Goal: Communication & Community: Answer question/provide support

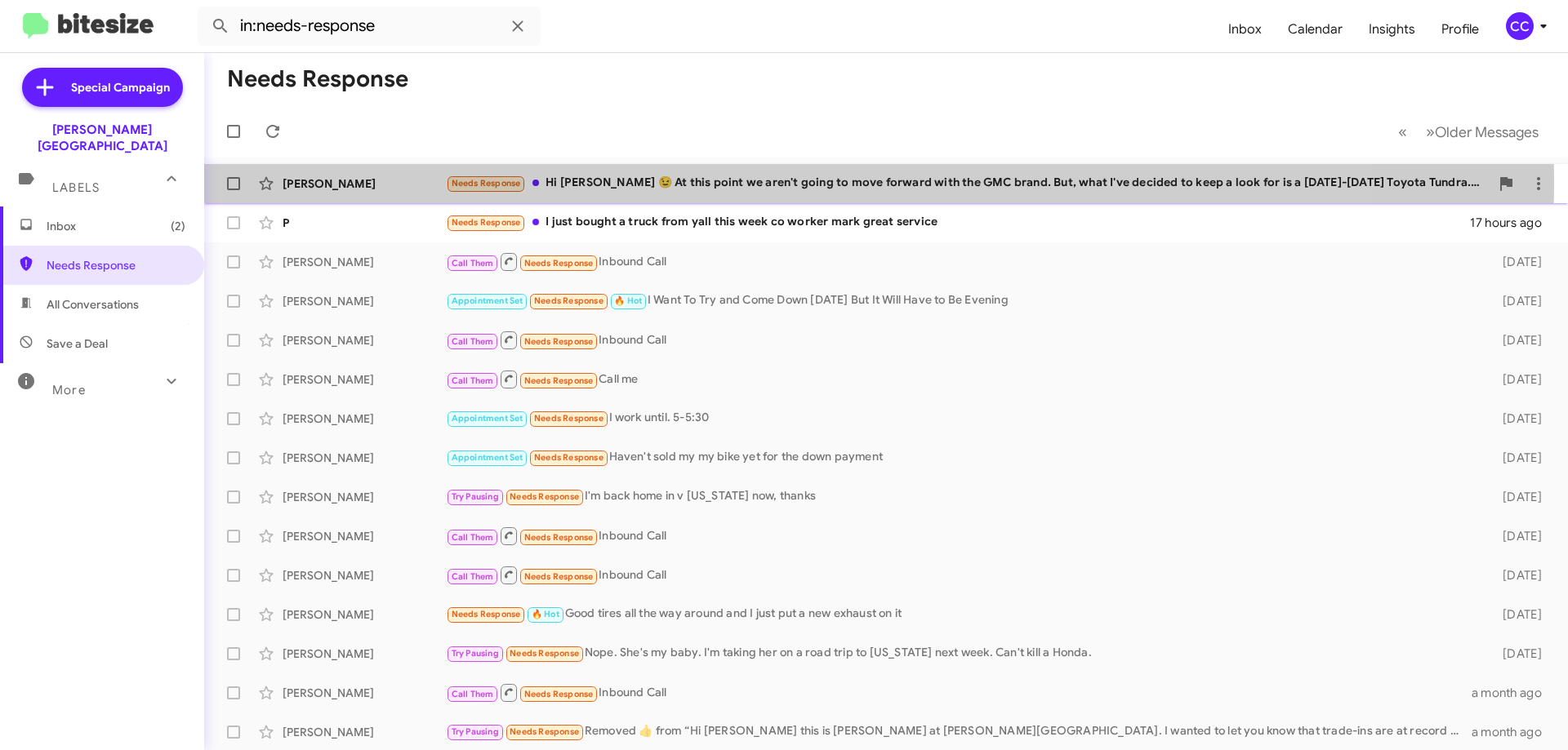
click at [322, 181] on div "[PERSON_NAME]" at bounding box center [364, 183] width 163 height 17
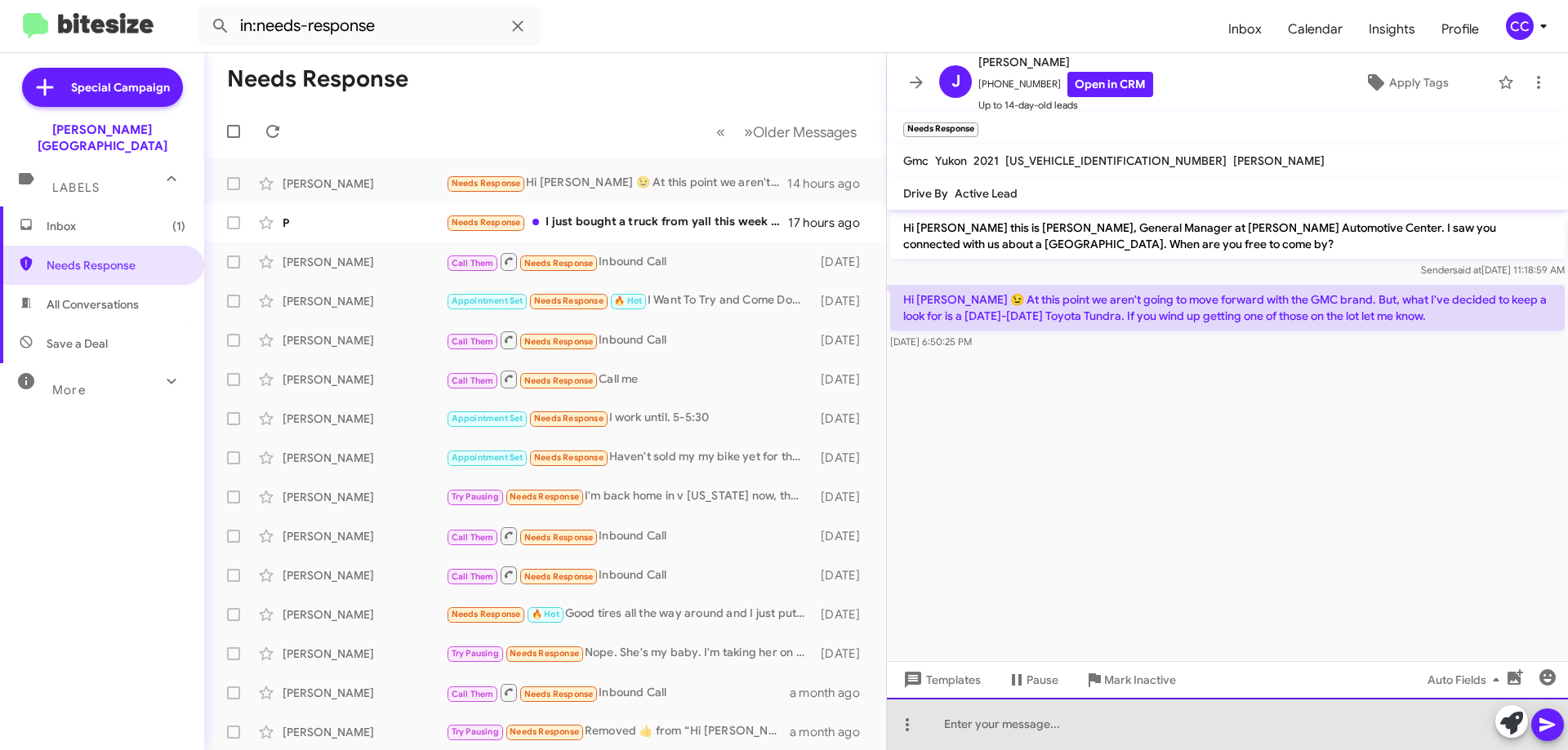
click at [1042, 729] on div at bounding box center [1227, 724] width 681 height 52
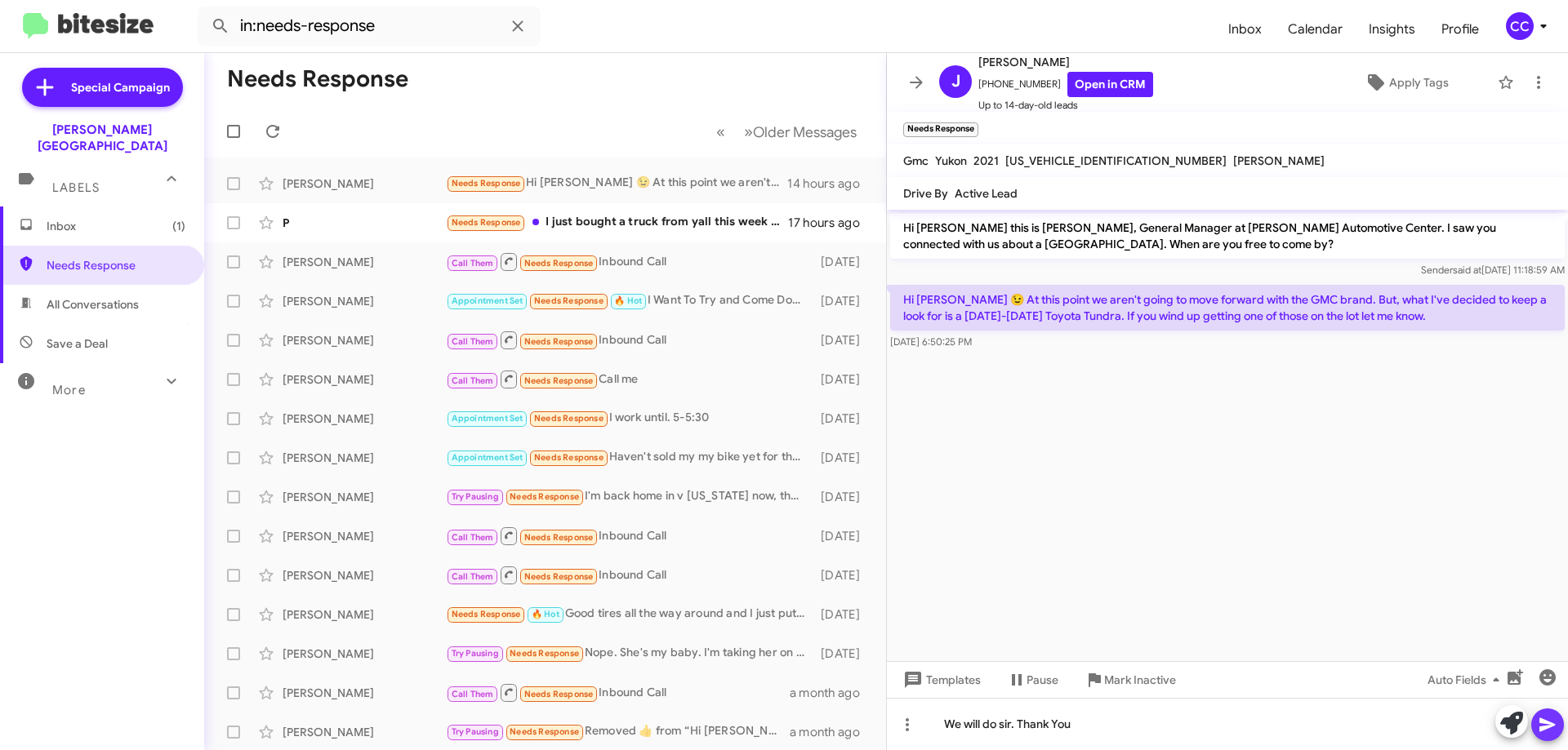
click at [1547, 723] on icon at bounding box center [1548, 726] width 16 height 14
click at [825, 216] on span at bounding box center [824, 223] width 32 height 19
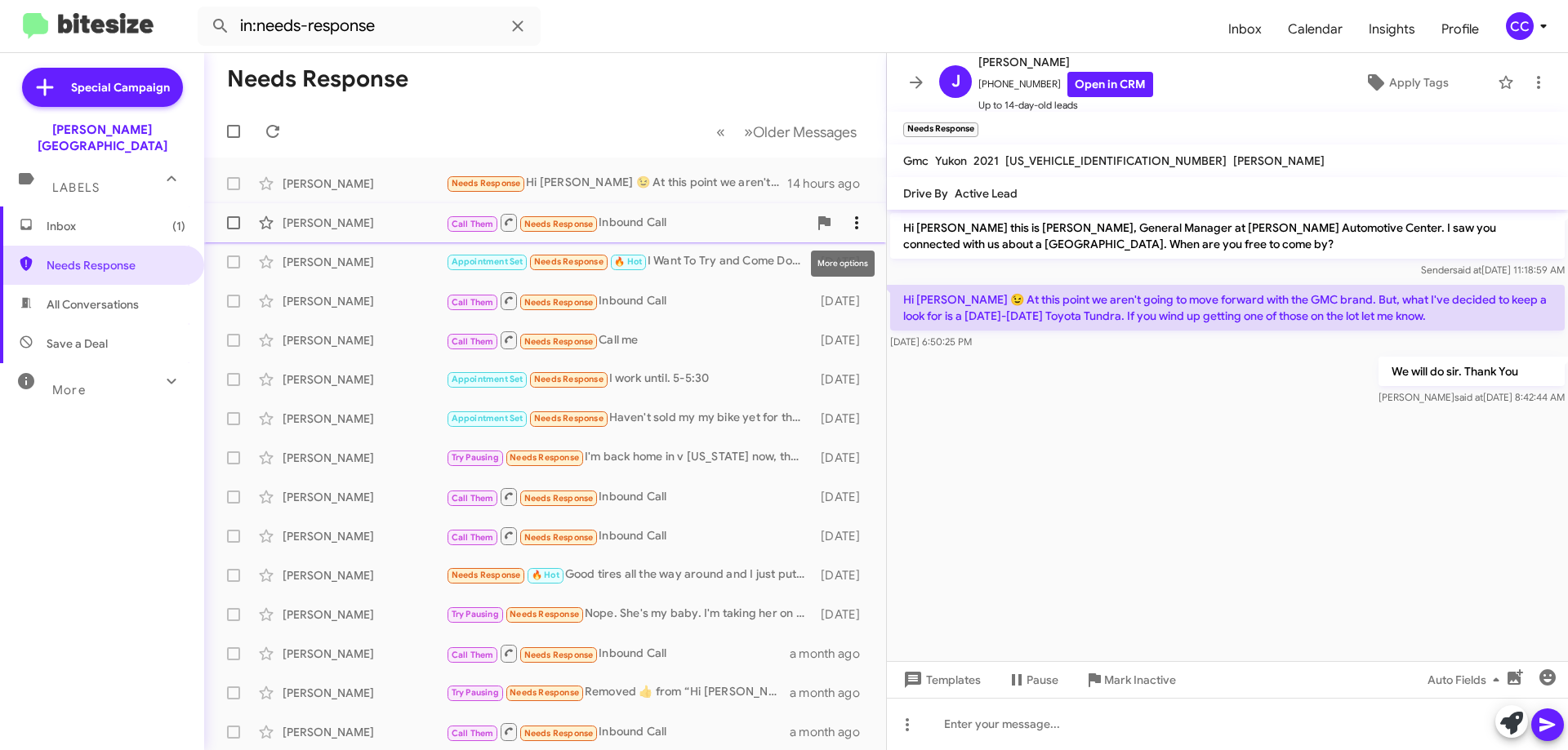
click at [847, 219] on icon at bounding box center [857, 223] width 19 height 19
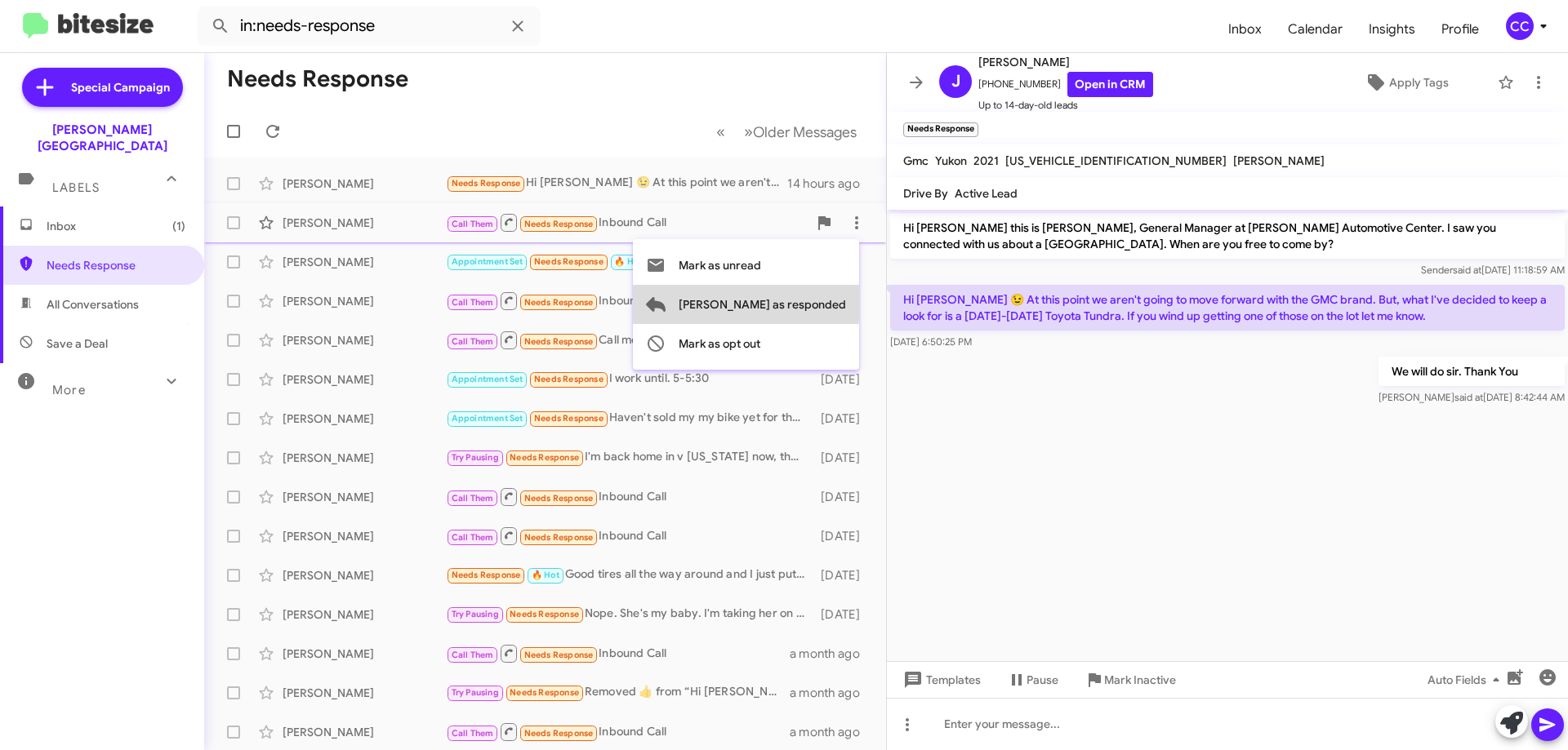
click at [812, 302] on span "Mark as responded" at bounding box center [763, 304] width 168 height 39
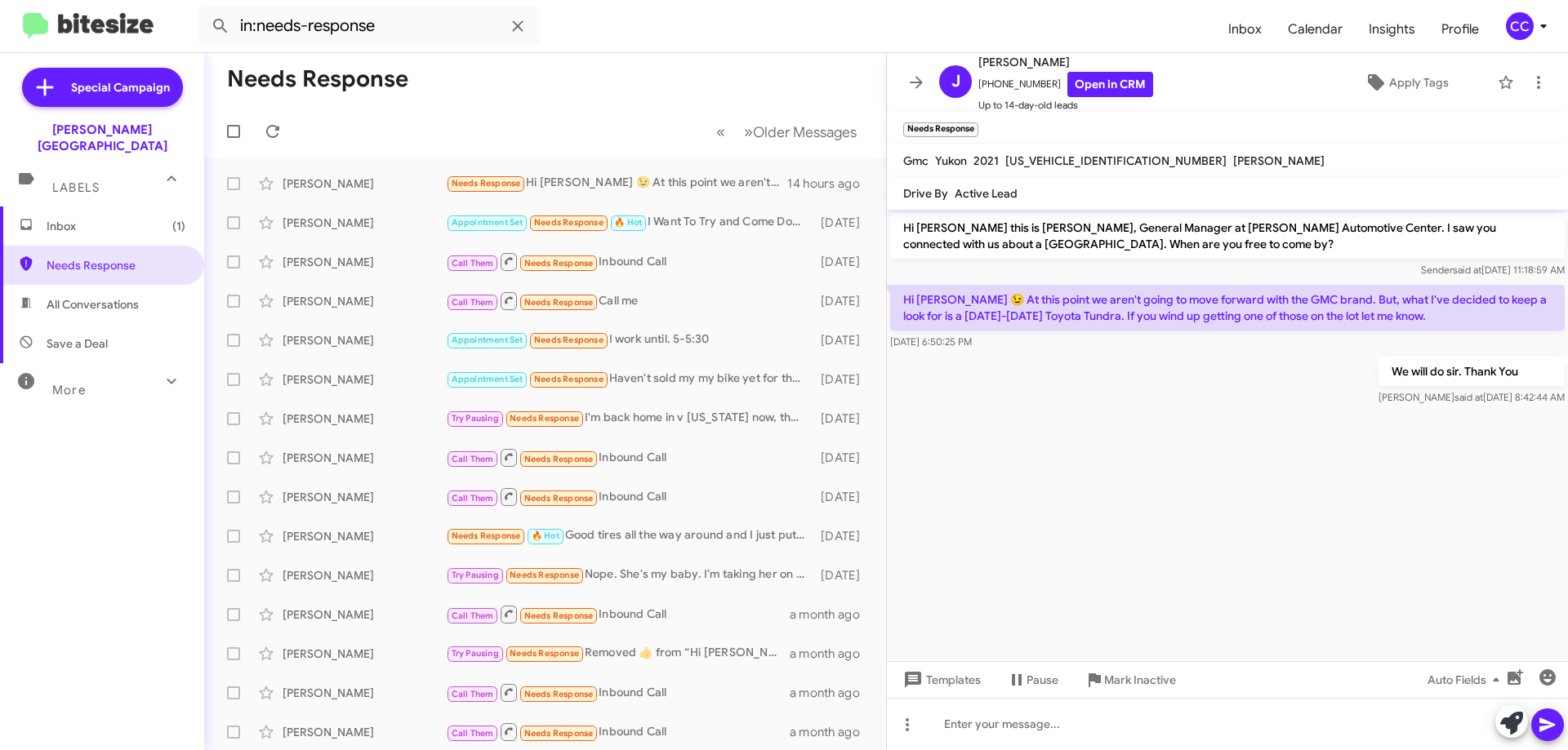
click at [51, 218] on span "Inbox (1)" at bounding box center [115, 226] width 139 height 17
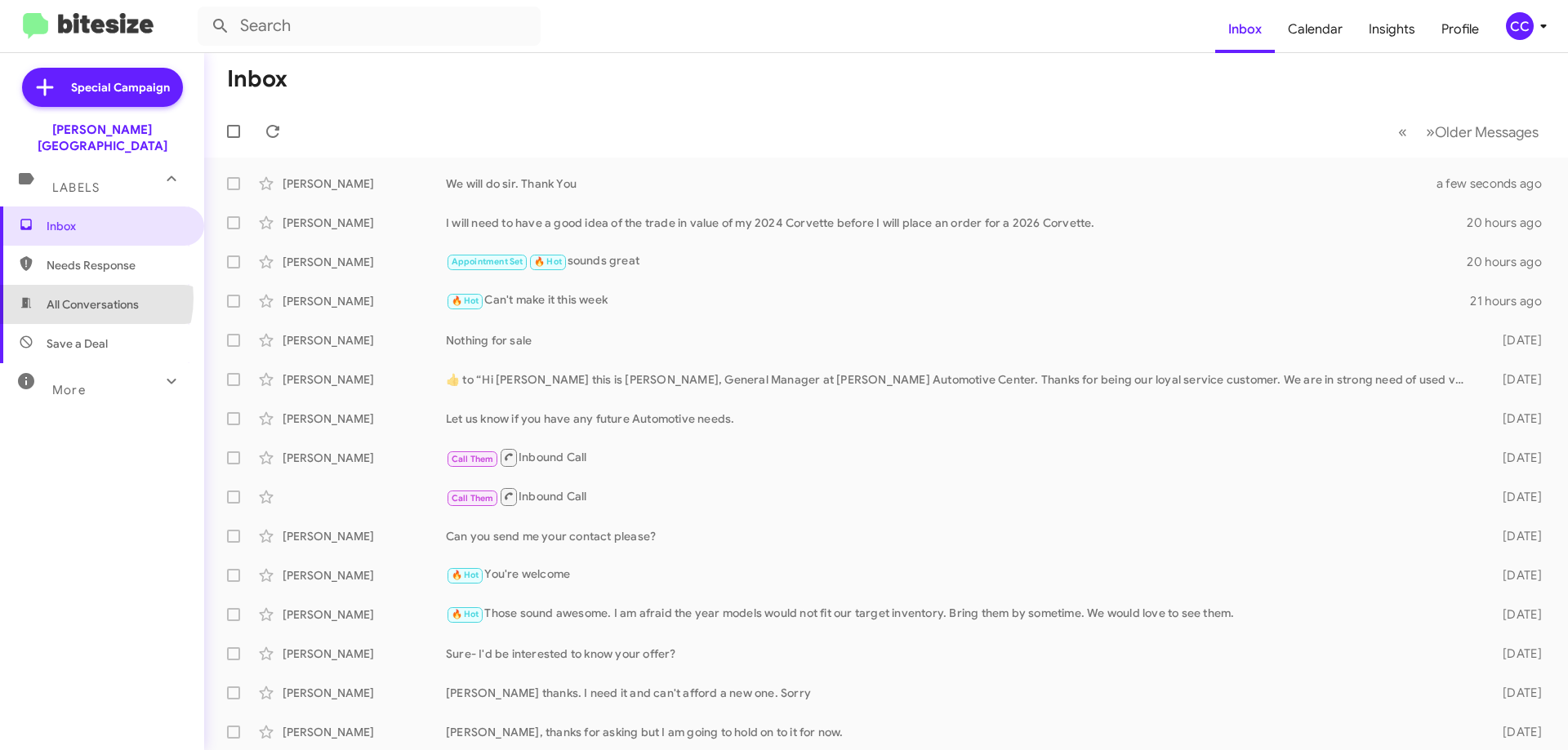
click at [82, 296] on span "All Conversations" at bounding box center [93, 304] width 93 height 17
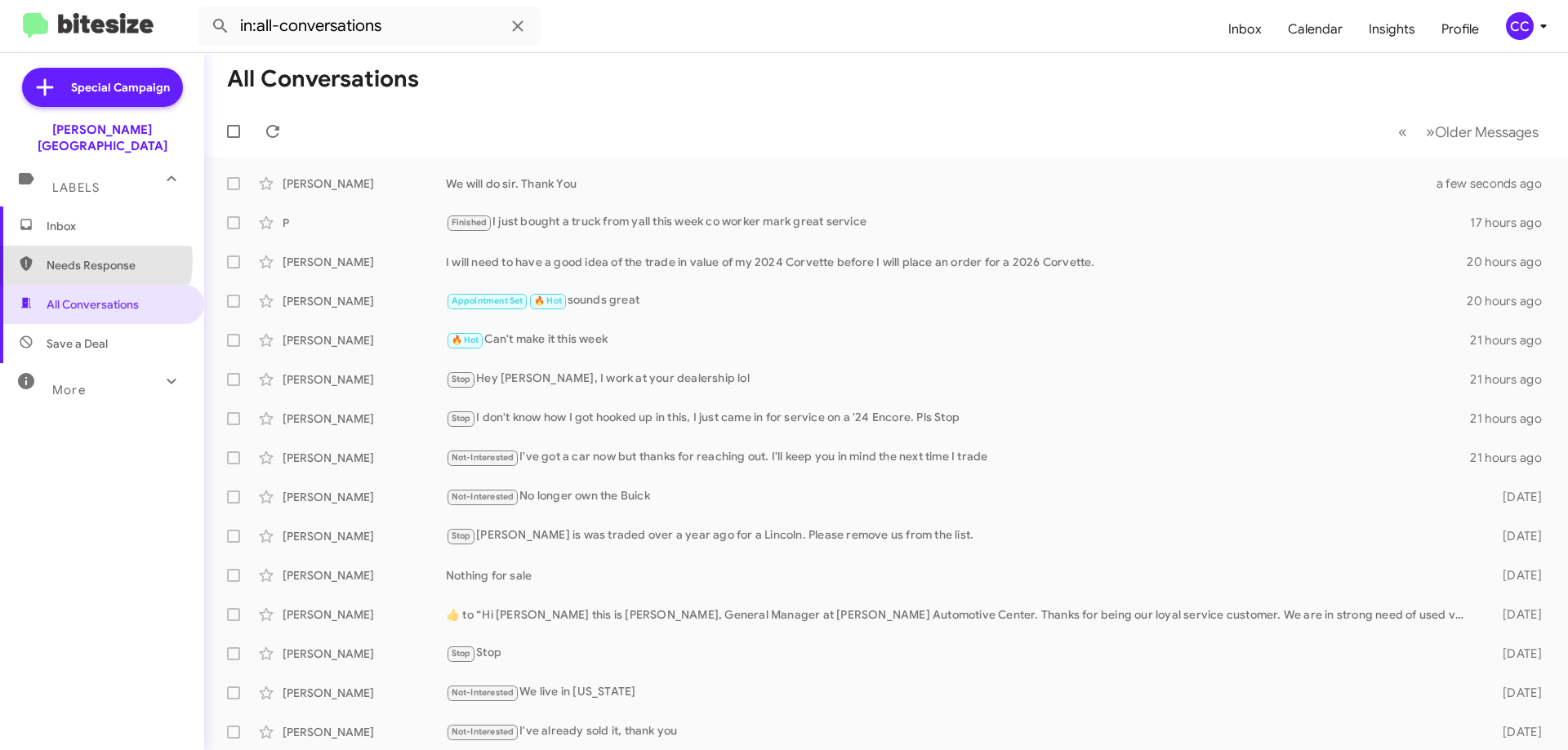
click at [81, 258] on span "Needs Response" at bounding box center [115, 265] width 139 height 17
type input "in:needs-response"
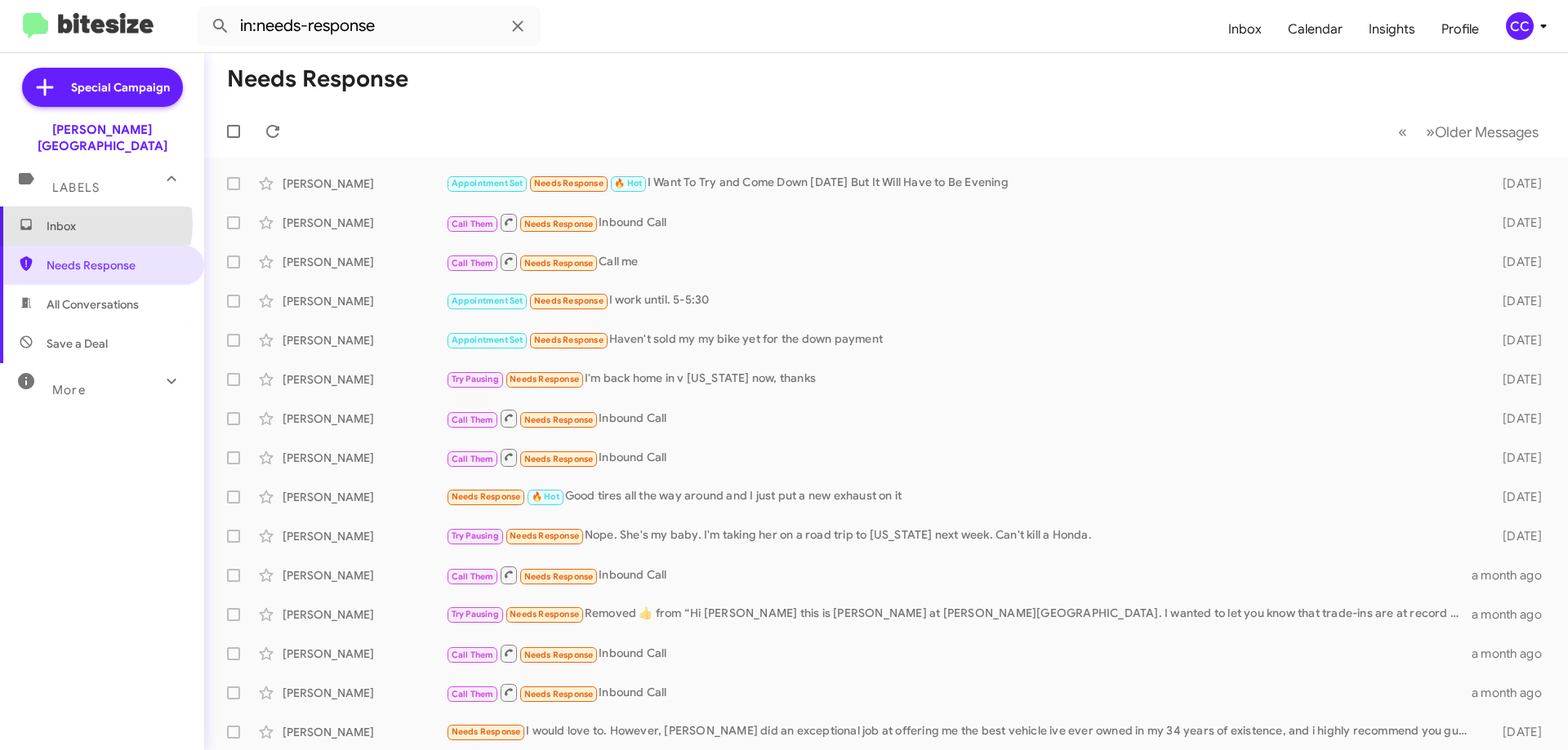
click at [79, 218] on span "Inbox" at bounding box center [115, 226] width 139 height 17
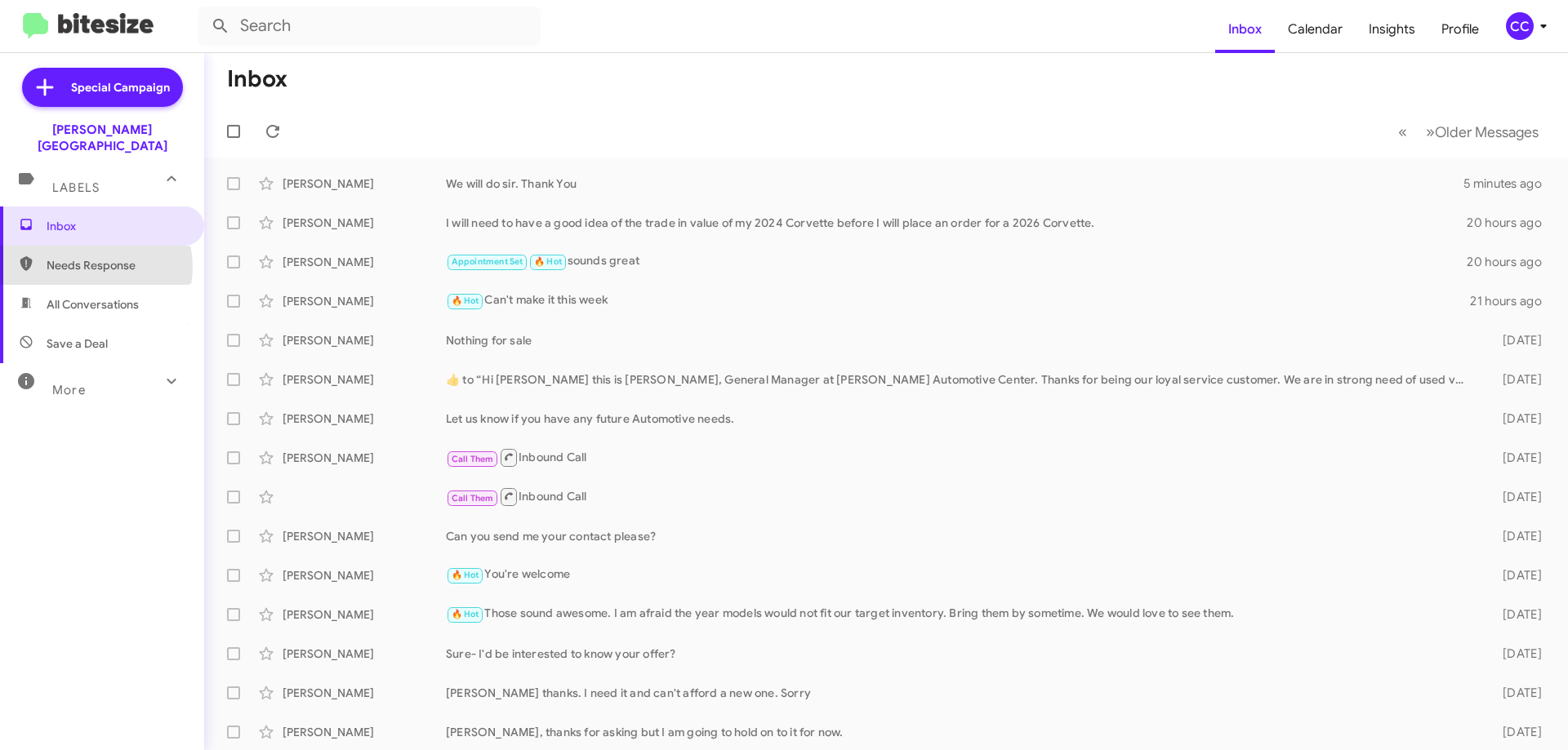
click at [93, 258] on span "Needs Response" at bounding box center [115, 265] width 139 height 17
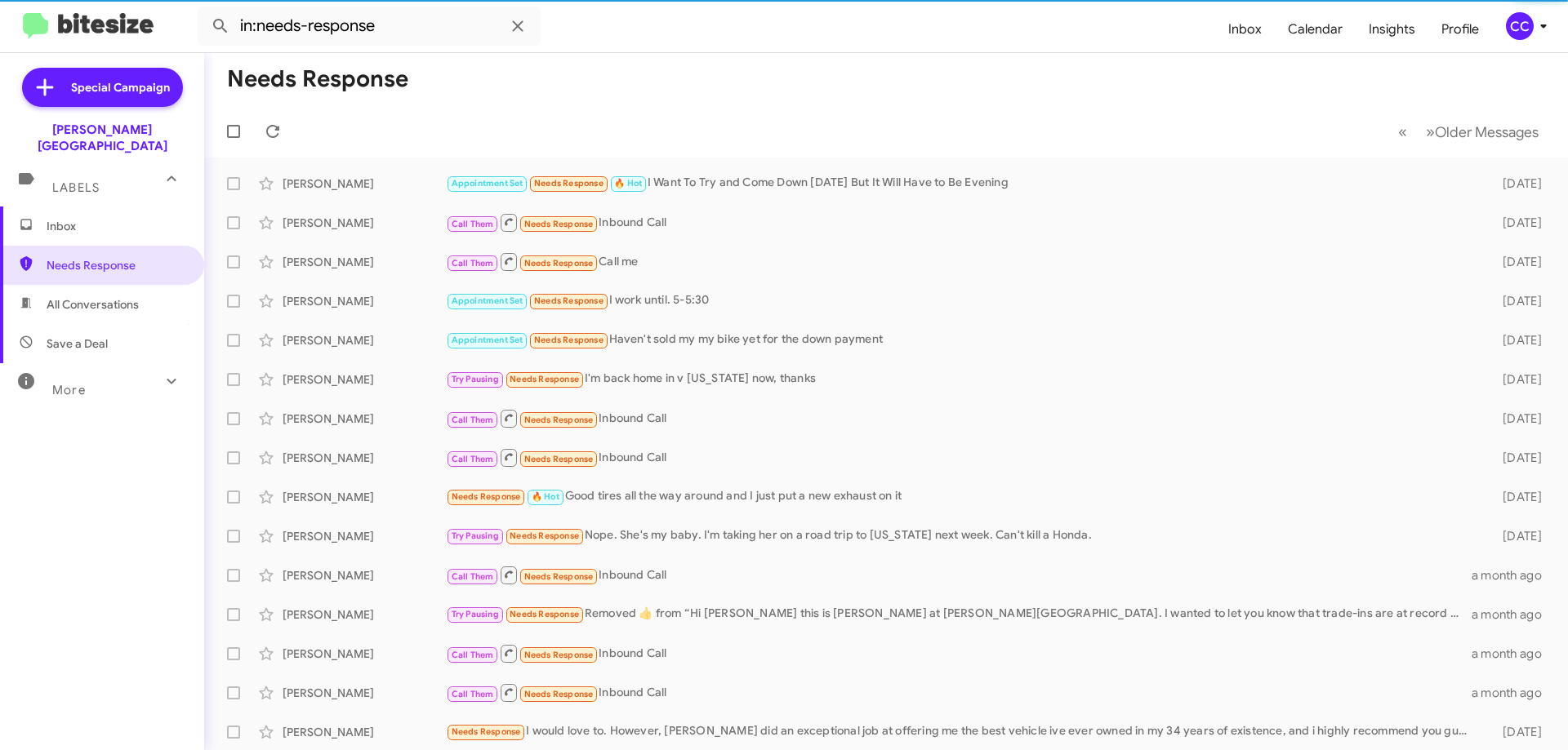
click at [79, 296] on span "All Conversations" at bounding box center [93, 304] width 93 height 17
type input "in:all-conversations"
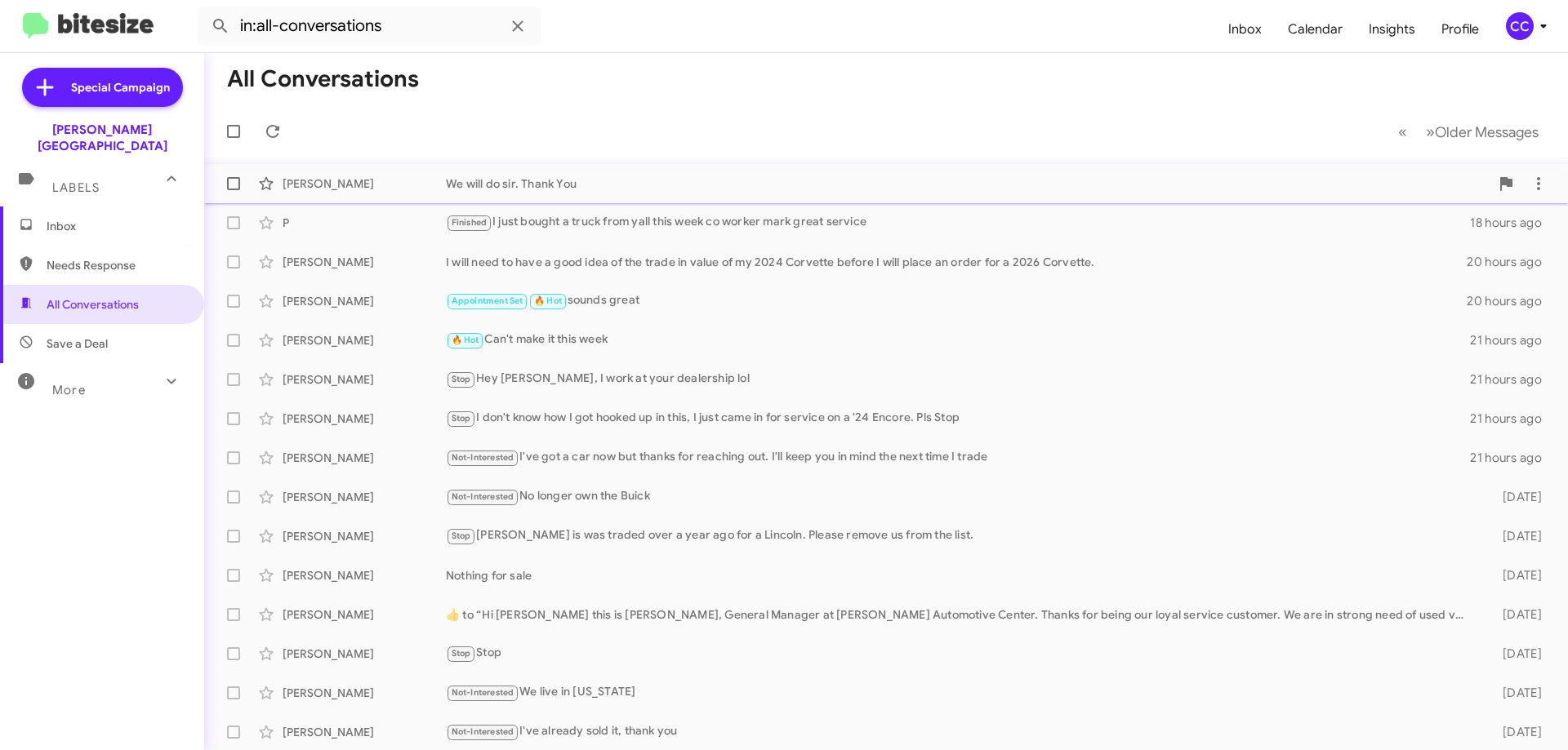
click at [308, 182] on div "James Cobb" at bounding box center [364, 183] width 163 height 17
